Goal: Task Accomplishment & Management: Manage account settings

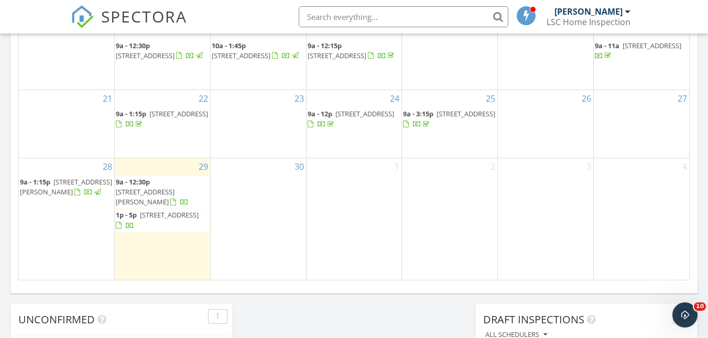
click at [170, 194] on span "9846 N Lake View, Montgomery 77316" at bounding box center [145, 196] width 59 height 19
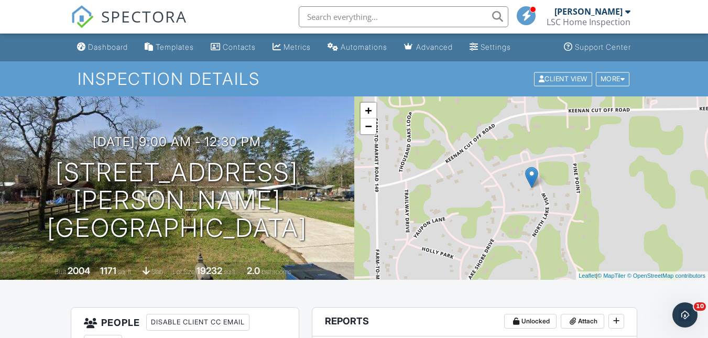
scroll to position [157, 0]
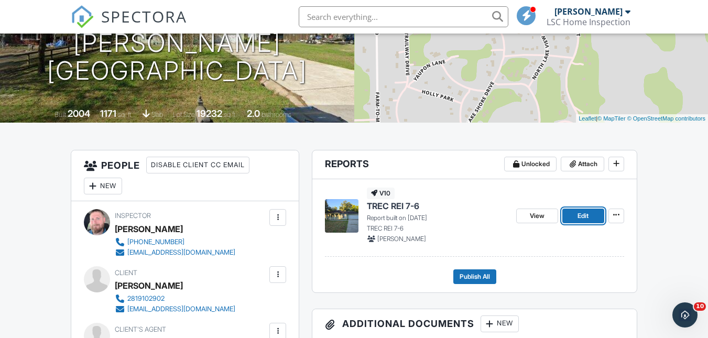
click at [576, 218] on link "Edit" at bounding box center [583, 216] width 42 height 15
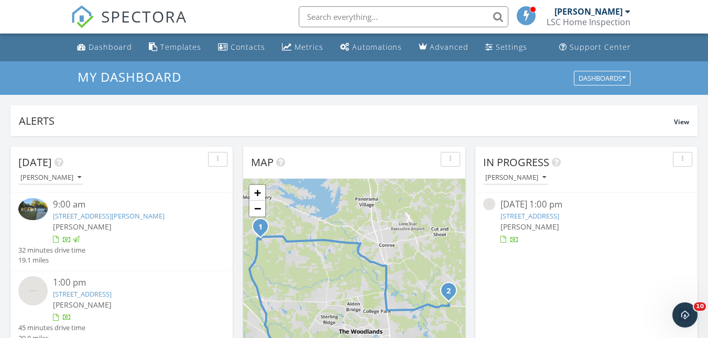
click at [121, 218] on link "9846 N Lake View, Montgomery, TX 77316" at bounding box center [109, 215] width 112 height 9
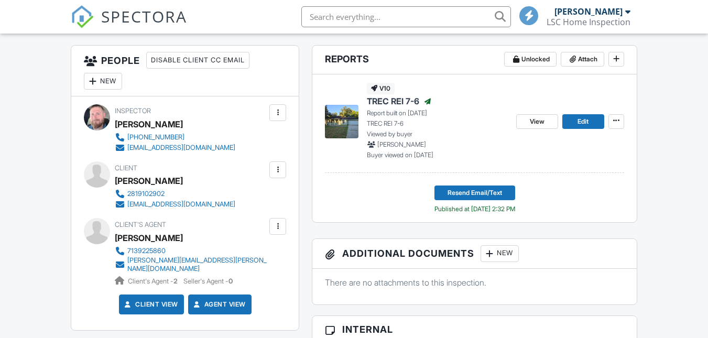
scroll to position [210, 0]
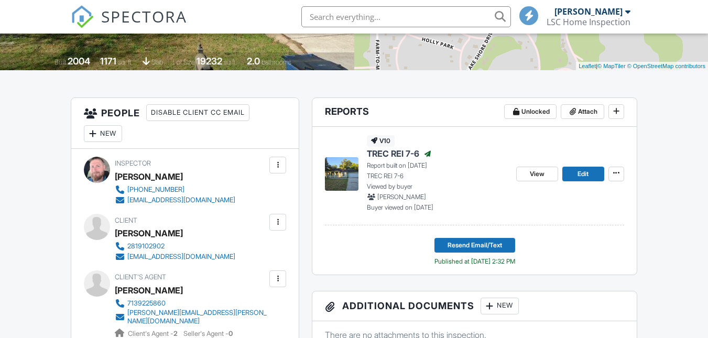
click at [538, 180] on div "v10 TREC REI 7-6 Published Report built on [DATE] TREC REI 7-6 Viewed by buyer …" at bounding box center [474, 176] width 299 height 98
click at [539, 173] on span "View" at bounding box center [537, 174] width 15 height 10
